Goal: Navigation & Orientation: Find specific page/section

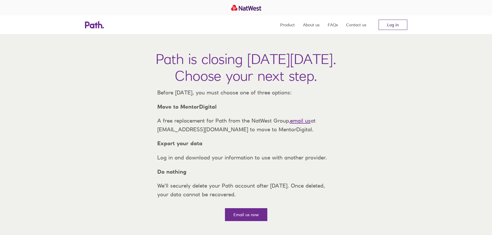
click at [381, 28] on link "Log in" at bounding box center [392, 25] width 29 height 10
